Goal: Find contact information: Find contact information

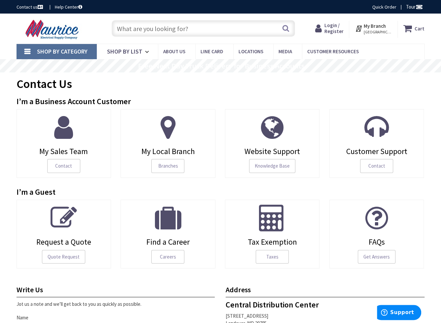
click at [333, 27] on span "Login / Register" at bounding box center [333, 28] width 19 height 12
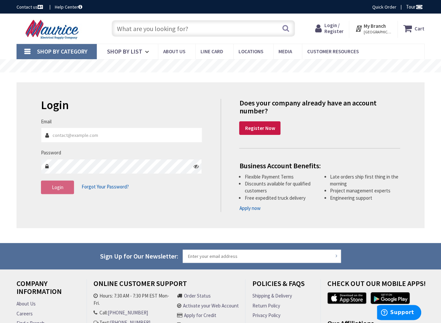
click at [59, 139] on input "Email" at bounding box center [121, 134] width 161 height 15
type input "jonathan.smith@puyenpa.com"
click at [61, 190] on span "Login" at bounding box center [58, 187] width 12 height 6
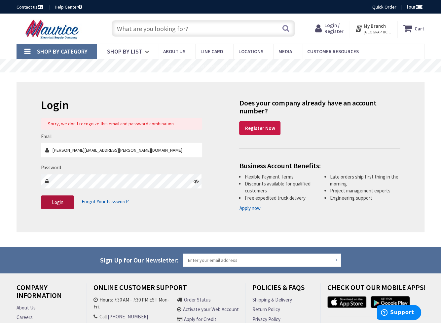
click at [61, 201] on span "Login" at bounding box center [58, 202] width 12 height 6
click at [116, 202] on span "Forgot Your Password?" at bounding box center [105, 201] width 47 height 6
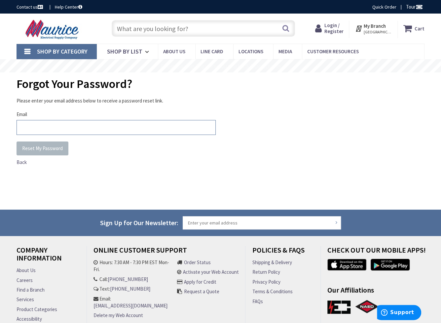
click at [33, 125] on input "Email" at bounding box center [116, 127] width 199 height 15
type input "jonathan.smith@puyenpa.com"
click at [98, 149] on div "Reset My Password" at bounding box center [116, 148] width 199 height 14
click at [44, 148] on span "Reset My Password" at bounding box center [42, 148] width 41 height 6
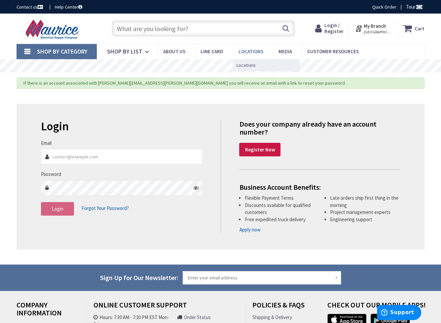
click at [248, 52] on span "Locations" at bounding box center [250, 51] width 25 height 6
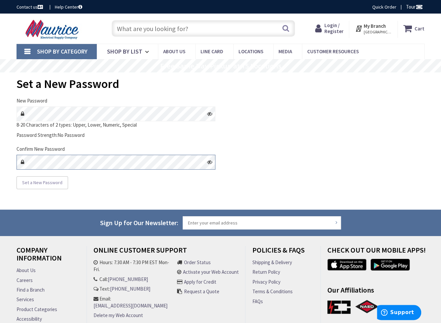
click at [12, 164] on div "New Password 8-20 Characters of 2 types: Upper, Lower, Numeric, Special Passwor…" at bounding box center [116, 143] width 209 height 92
click at [45, 182] on span "Set a New Password" at bounding box center [42, 182] width 40 height 6
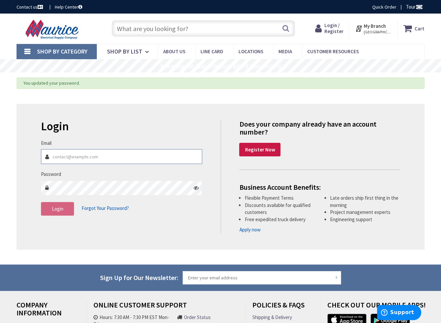
type input "[PERSON_NAME][EMAIL_ADDRESS][PERSON_NAME][DOMAIN_NAME]"
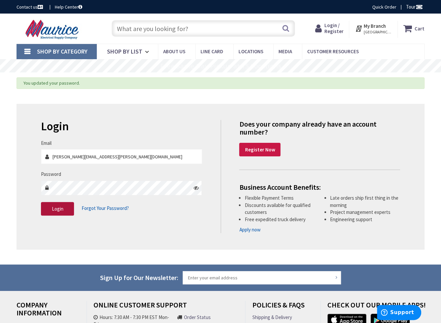
click at [53, 206] on span "Login" at bounding box center [58, 208] width 12 height 6
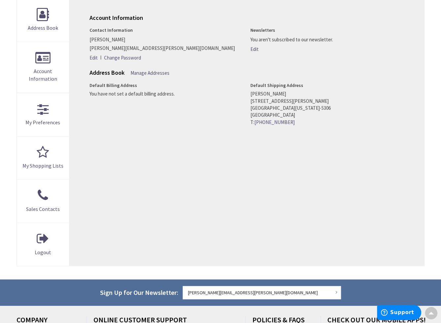
click at [214, 148] on div "Account Information Contact Information Jonathan Smith jonathan.smith@puyenpa.c…" at bounding box center [246, 131] width 355 height 267
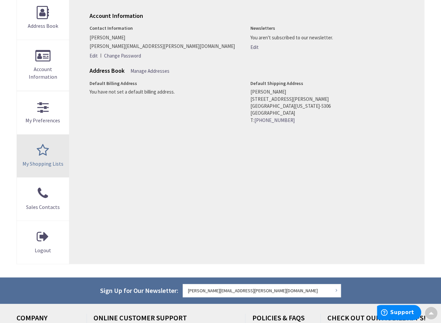
scroll to position [132, 0]
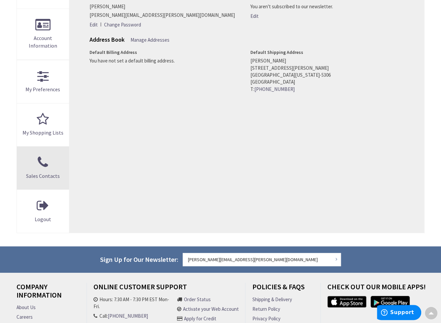
click at [42, 165] on link "Sales Contacts" at bounding box center [43, 167] width 52 height 43
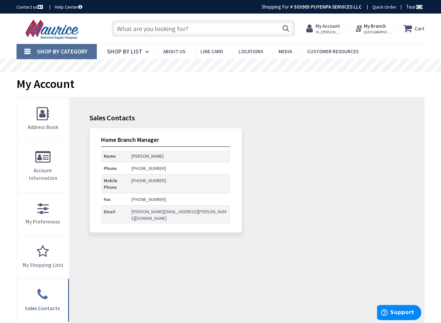
click at [331, 27] on strong "My Account" at bounding box center [327, 26] width 25 height 6
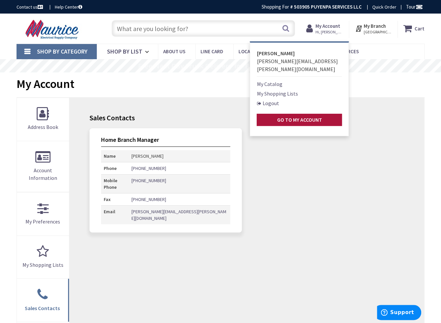
click at [289, 116] on strong "Go to My Account" at bounding box center [299, 119] width 45 height 7
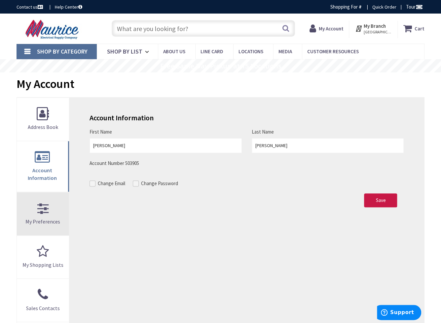
click at [45, 218] on span "My Preferences" at bounding box center [42, 221] width 35 height 7
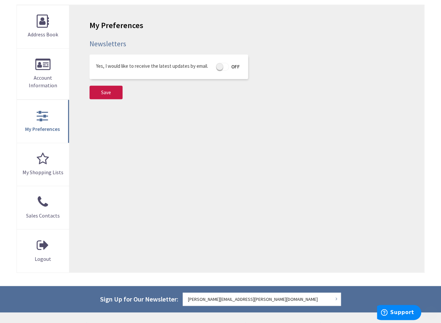
scroll to position [99, 0]
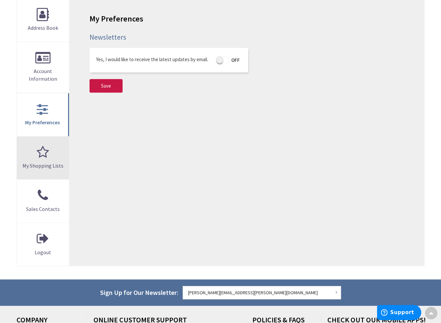
click at [44, 156] on link "My Shopping Lists" at bounding box center [43, 157] width 52 height 43
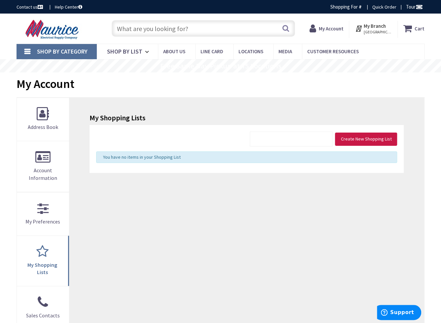
click at [153, 140] on form "Create New Shopping List" at bounding box center [246, 138] width 301 height 15
click at [358, 140] on span "Create New Shopping List" at bounding box center [365, 139] width 51 height 6
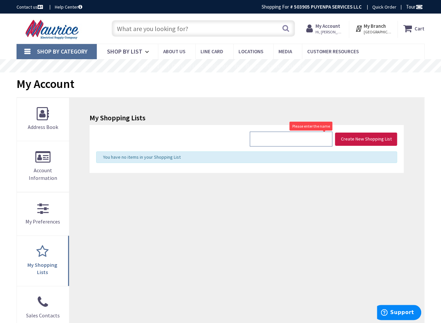
click at [304, 136] on input "text" at bounding box center [291, 138] width 83 height 15
click at [264, 137] on input "text" at bounding box center [291, 138] width 83 height 15
paste input "Maddox 480V delta 208 Y 120 -45kVA transformer."
type input "Maddox 480V delta 208 Y 120 -45kVA transformer."
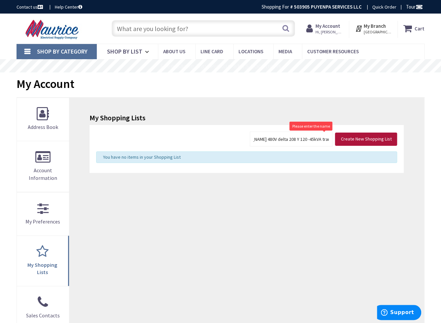
scroll to position [0, 0]
click at [368, 142] on button "Create New Shopping List" at bounding box center [366, 138] width 62 height 13
click at [323, 138] on input "Maddox 480V delta 208 Y 120 -45kVA transformer." at bounding box center [291, 138] width 83 height 15
click at [304, 181] on div "My Shopping Lists Maddox 480V delta 208 Y 120 -45kVA transformer. Please enter …" at bounding box center [246, 234] width 355 height 275
click at [155, 157] on span "You have no items in your Shopping List" at bounding box center [142, 157] width 78 height 6
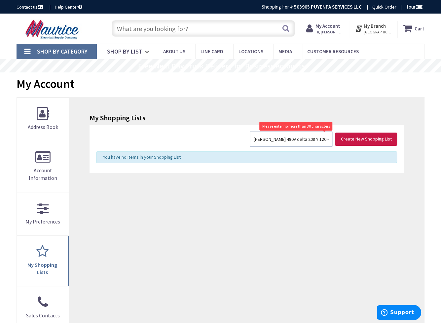
click at [312, 140] on input "Maddox 480V delta 208 Y 120 -45kVA transformer." at bounding box center [291, 138] width 83 height 15
click at [370, 139] on span "Create New Shopping List" at bounding box center [365, 139] width 51 height 6
click at [376, 26] on strong "My Branch" at bounding box center [375, 26] width 22 height 6
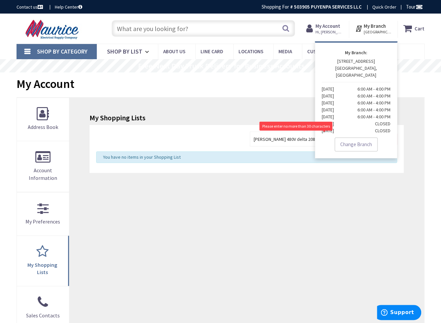
click at [188, 208] on div "My Shopping Lists Maddox 480V delta 208 Y 120 -45kVA transformer. Please enter …" at bounding box center [246, 234] width 355 height 275
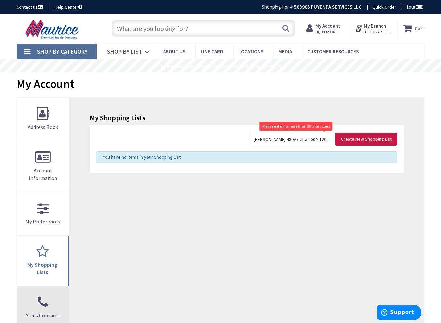
click at [44, 312] on span "Sales Contacts" at bounding box center [43, 315] width 34 height 7
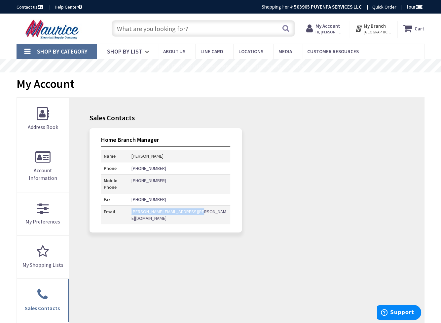
drag, startPoint x: 212, startPoint y: 204, endPoint x: 139, endPoint y: 209, distance: 72.5
click at [139, 209] on tr "Email chuck.smith@mauriceelectric.com" at bounding box center [165, 214] width 129 height 19
copy tr "chuck.smith@mauriceelectric.com"
drag, startPoint x: 271, startPoint y: 123, endPoint x: 255, endPoint y: 116, distance: 17.5
click at [270, 122] on div "Sales Contacts Home Branch Manager Name Chuck Smith Phone (202) 675-9216 Mobile…" at bounding box center [246, 230] width 355 height 267
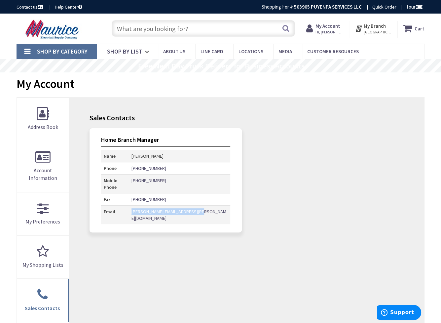
drag, startPoint x: 216, startPoint y: 204, endPoint x: 143, endPoint y: 205, distance: 73.0
click at [143, 205] on td "chuck.smith@mauriceelectric.com" at bounding box center [179, 214] width 101 height 19
copy link "chuck.smith@mauriceelectric.com"
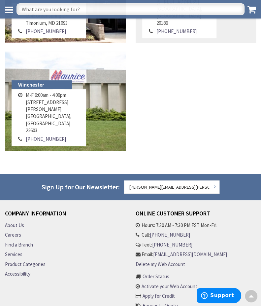
scroll to position [793, 0]
